Goal: Information Seeking & Learning: Learn about a topic

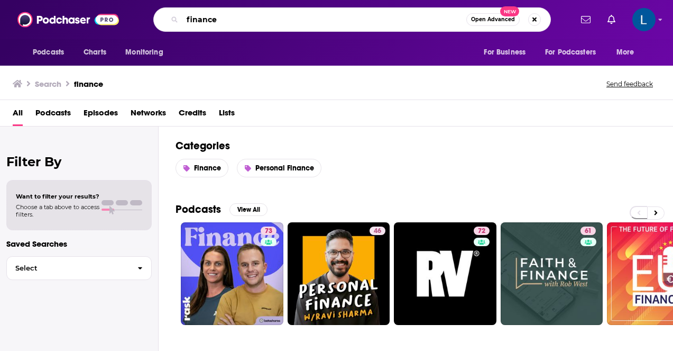
drag, startPoint x: 281, startPoint y: 27, endPoint x: 150, endPoint y: 22, distance: 131.8
click at [150, 22] on div "finance Open Advanced New" at bounding box center [352, 19] width 439 height 24
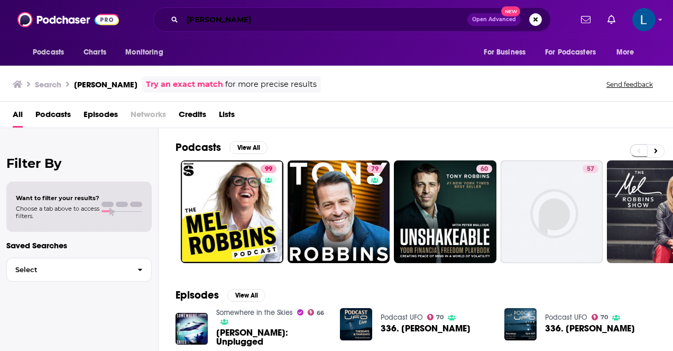
click at [278, 20] on input "[PERSON_NAME]" at bounding box center [324, 19] width 285 height 17
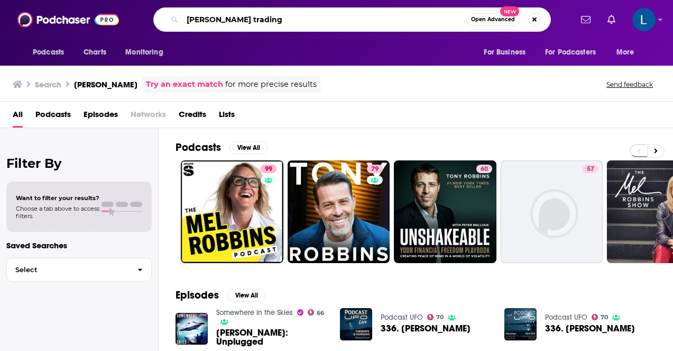
type input "[PERSON_NAME] trading"
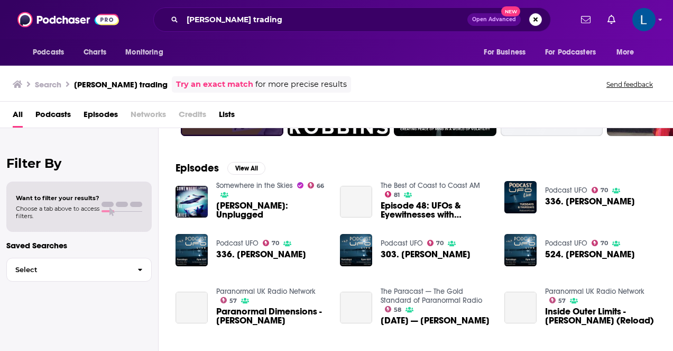
scroll to position [177, 0]
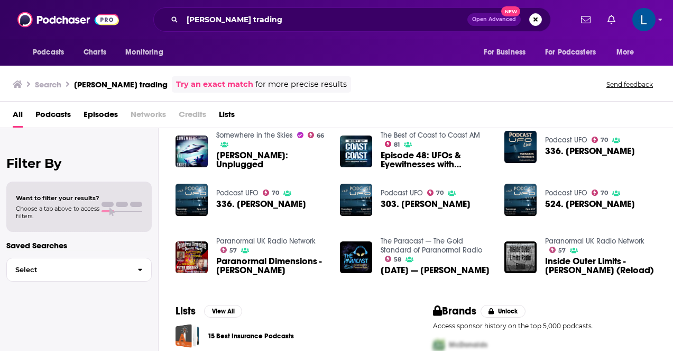
click at [57, 112] on span "Podcasts" at bounding box center [52, 117] width 35 height 22
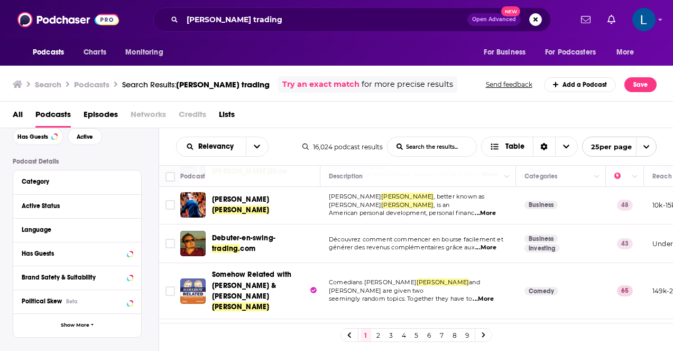
scroll to position [219, 0]
